Goal: Find specific page/section: Find specific page/section

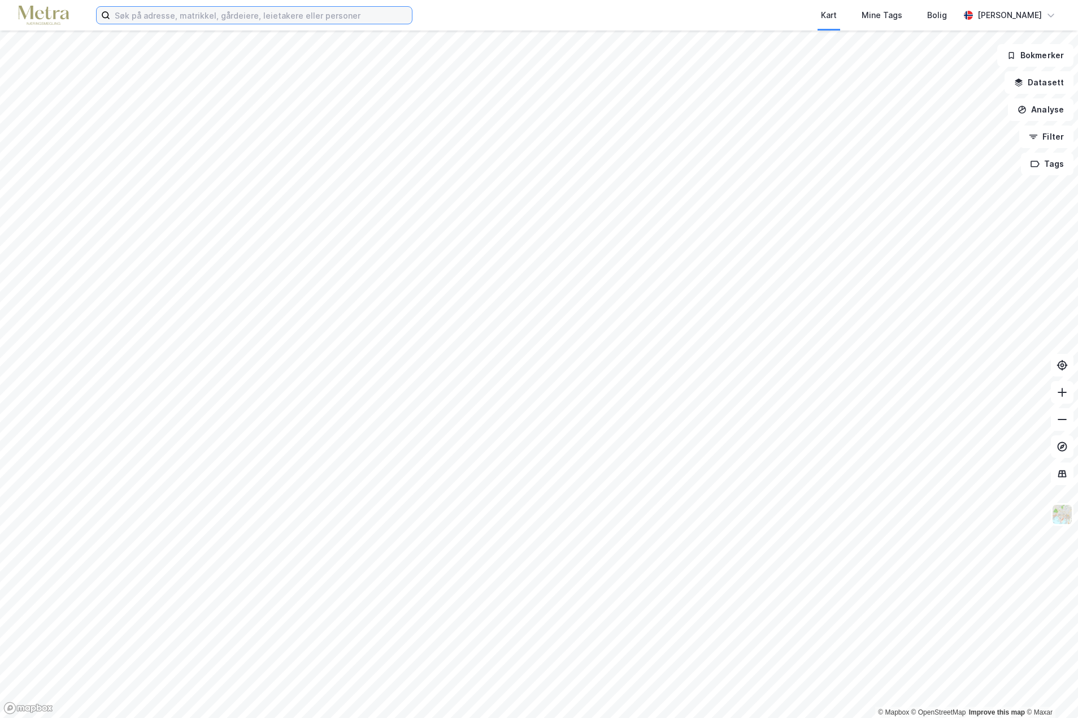
click at [143, 16] on input at bounding box center [261, 15] width 302 height 17
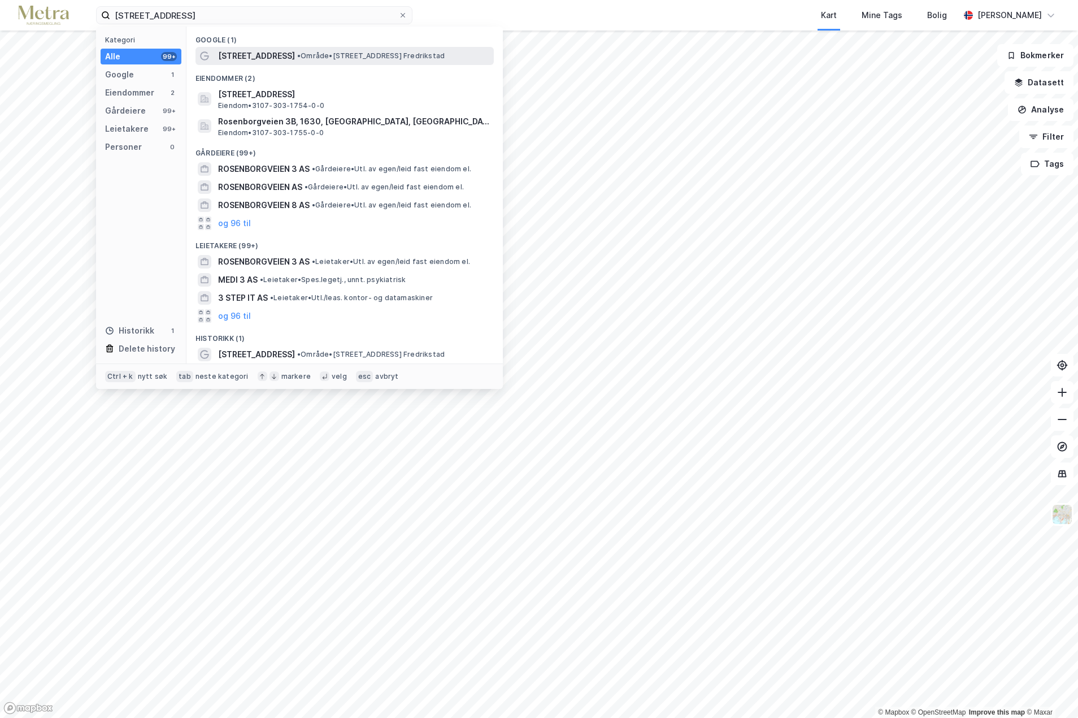
click at [266, 55] on span "[STREET_ADDRESS]" at bounding box center [256, 56] width 77 height 14
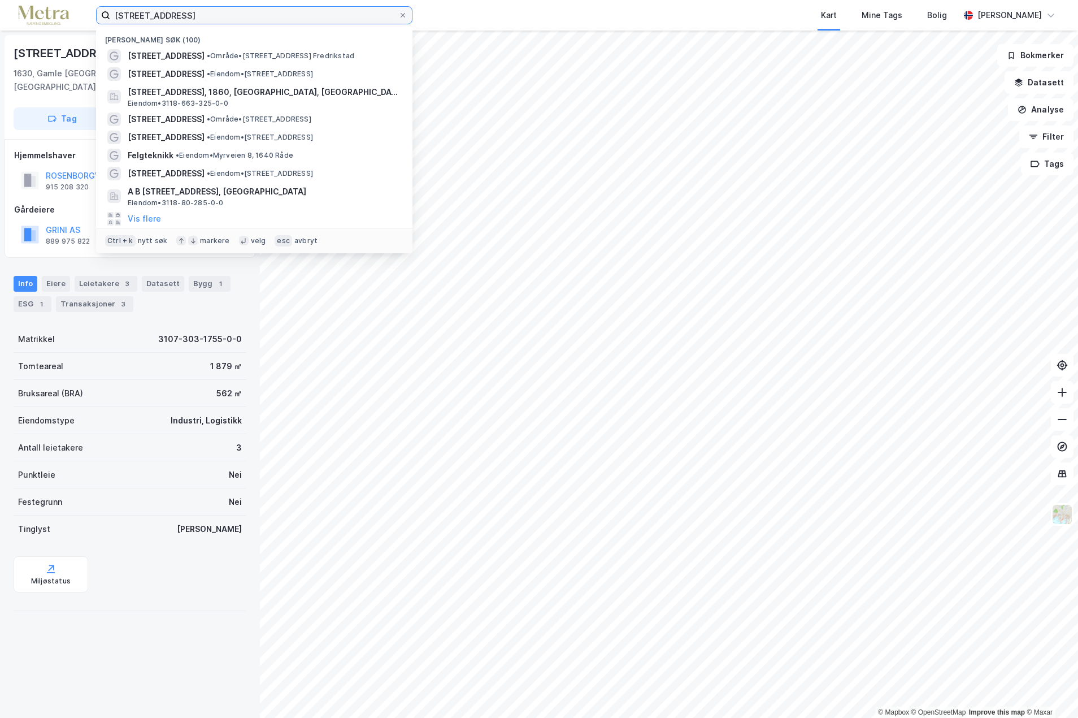
drag, startPoint x: 202, startPoint y: 13, endPoint x: 86, endPoint y: 9, distance: 115.9
click at [86, 13] on div "rosenborgveien 3 Nylige søk (100) [STREET_ADDRESS] • Område • [STREET_ADDRESS] …" at bounding box center [539, 15] width 1078 height 31
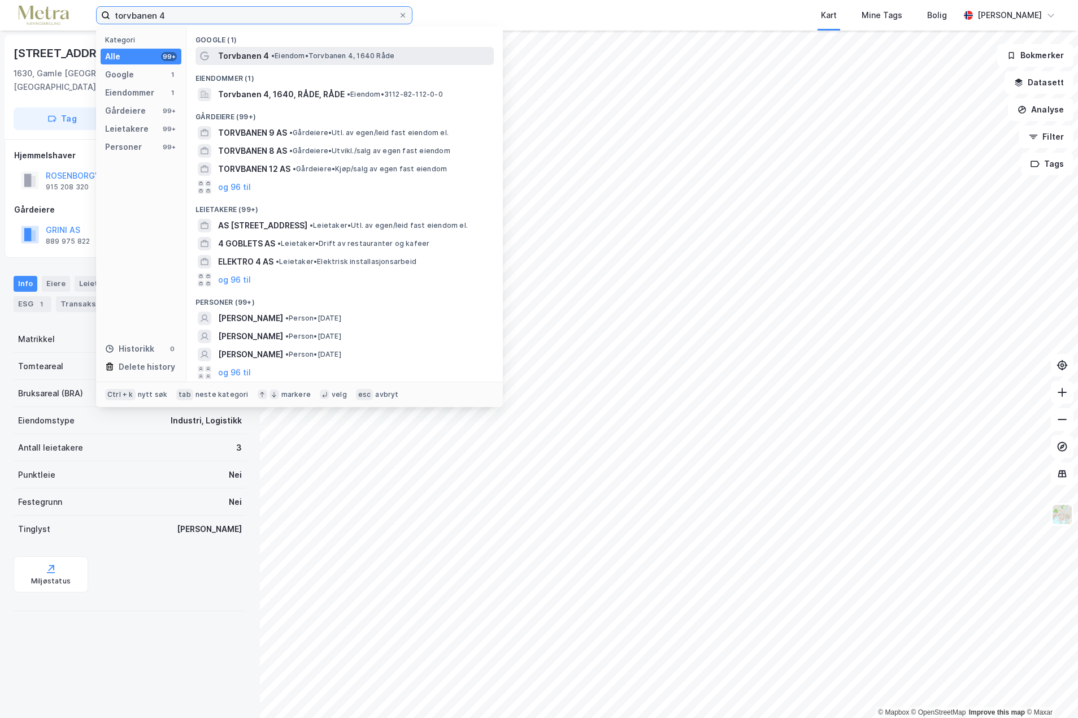
type input "torvbanen 4"
click at [285, 54] on span "• [PERSON_NAME] 4, 1640 Råde" at bounding box center [332, 55] width 123 height 9
